Goal: Task Accomplishment & Management: Manage account settings

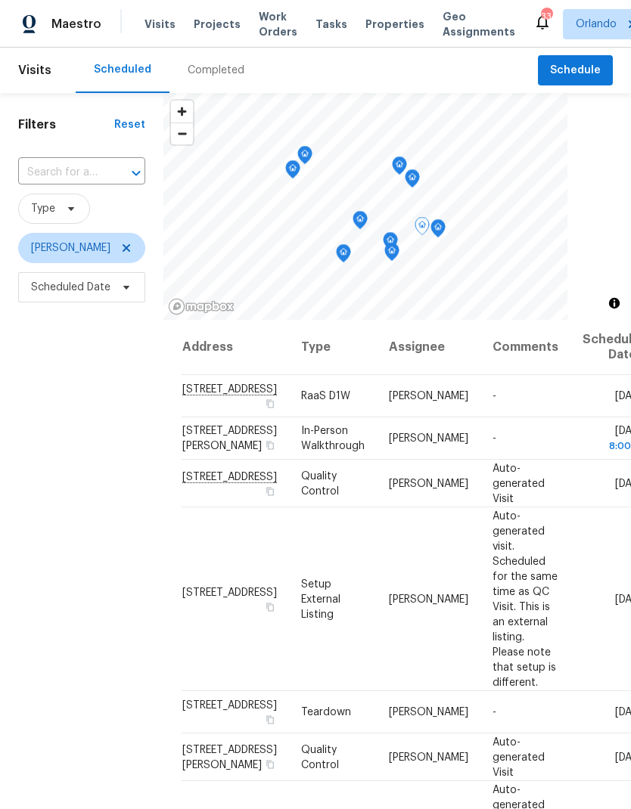
click at [0, 0] on icon at bounding box center [0, 0] width 0 height 0
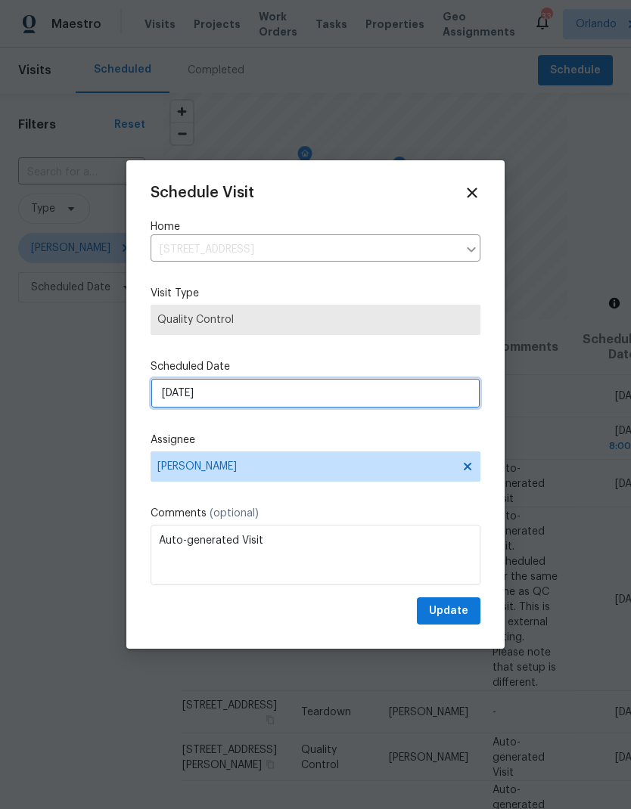
click at [321, 398] on input "[DATE]" at bounding box center [315, 393] width 330 height 30
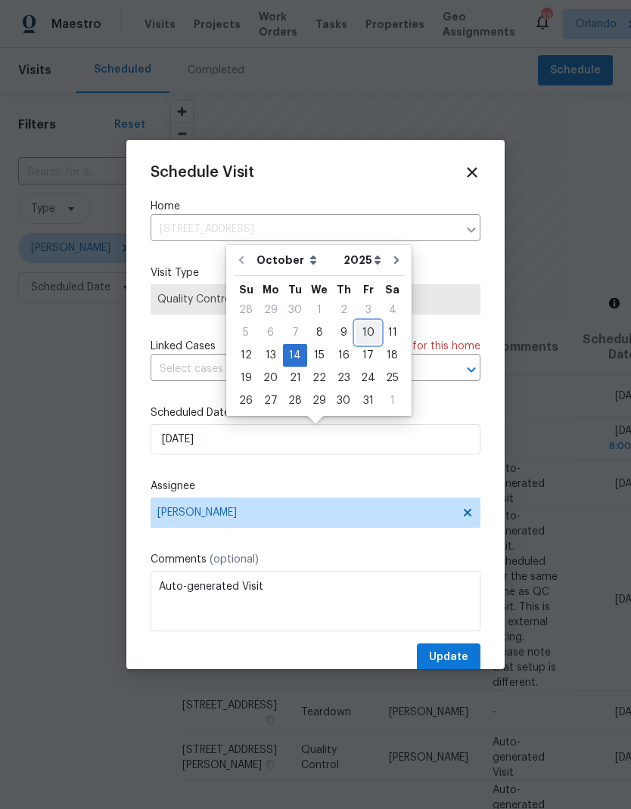
click at [363, 332] on div "10" at bounding box center [367, 332] width 25 height 21
type input "[DATE]"
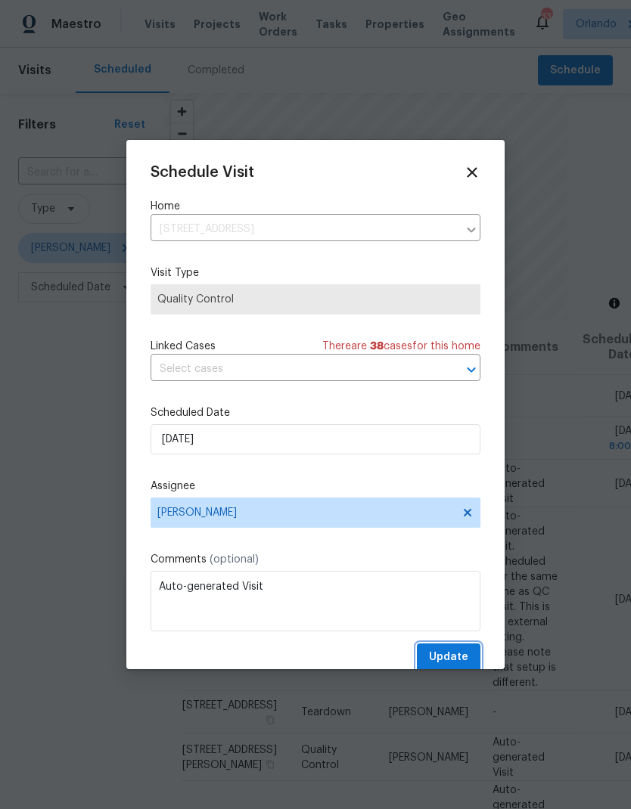
click at [456, 659] on span "Update" at bounding box center [448, 657] width 39 height 19
